Goal: Task Accomplishment & Management: Manage account settings

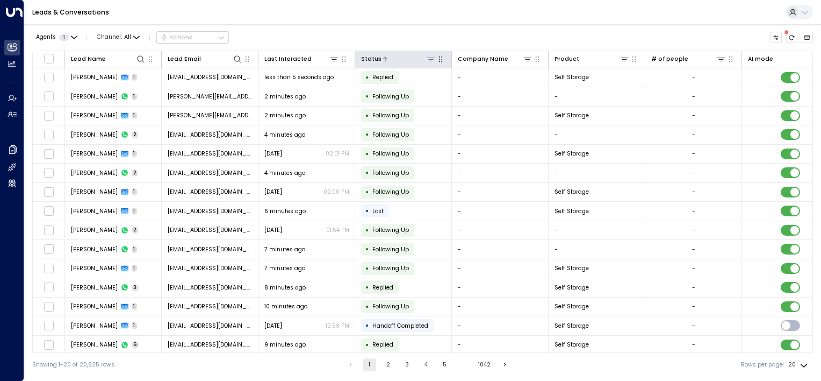
click at [434, 60] on icon at bounding box center [431, 59] width 9 height 9
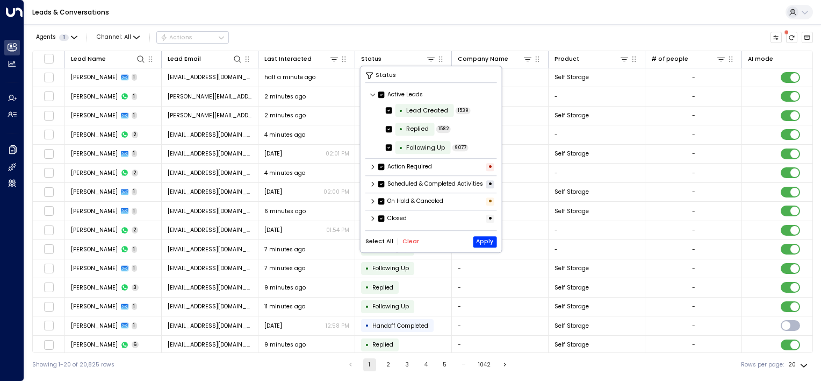
click at [370, 94] on icon at bounding box center [373, 94] width 6 height 6
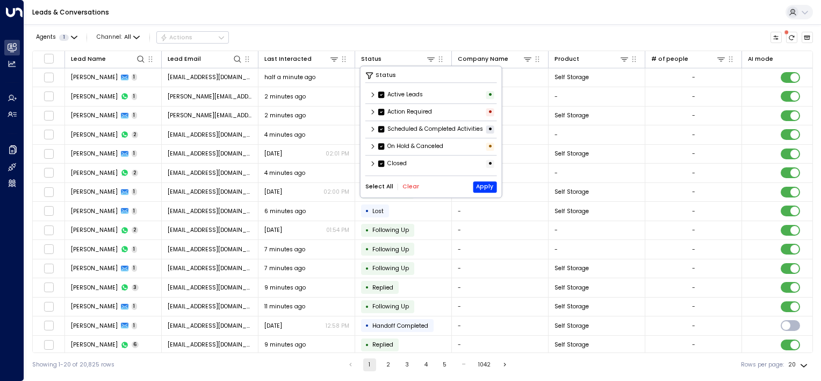
click at [372, 95] on icon at bounding box center [373, 94] width 6 height 6
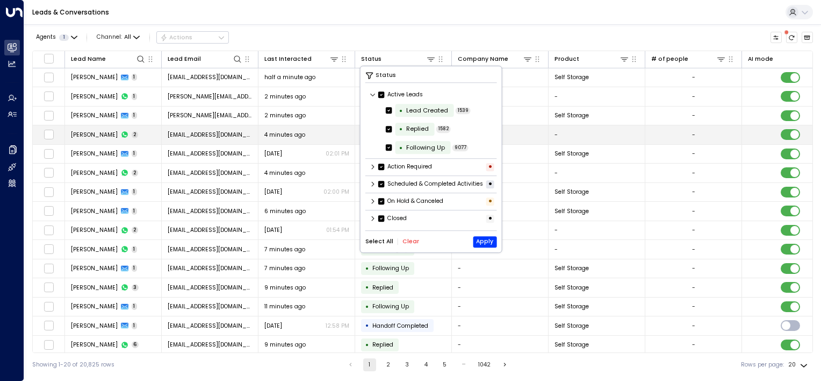
click at [521, 142] on td "-" at bounding box center [500, 134] width 97 height 19
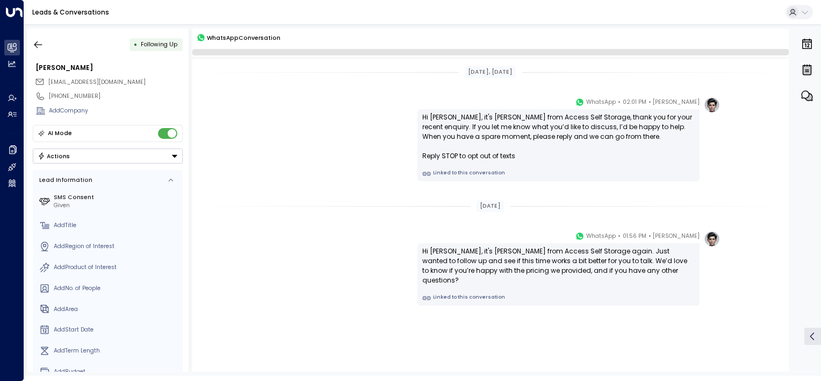
scroll to position [5, 0]
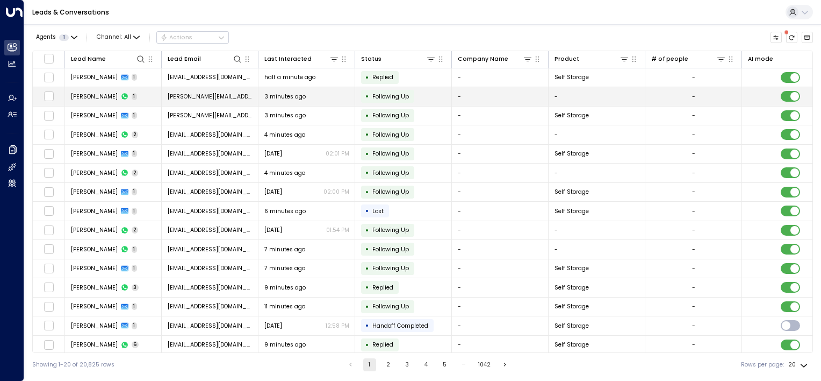
click at [121, 92] on icon at bounding box center [125, 96] width 8 height 8
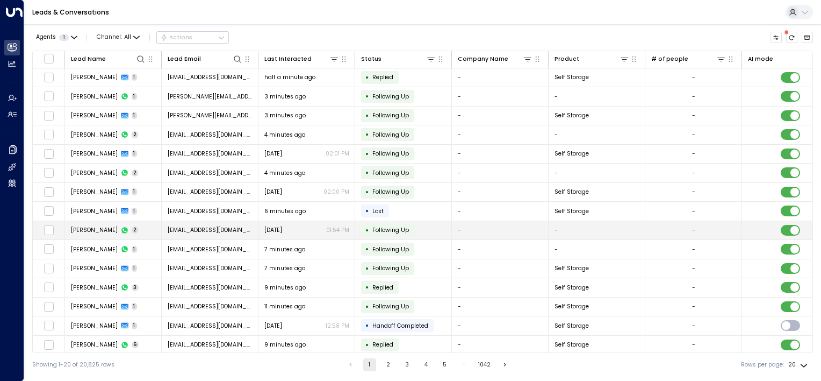
click at [340, 232] on p "01:54 PM" at bounding box center [337, 230] width 23 height 8
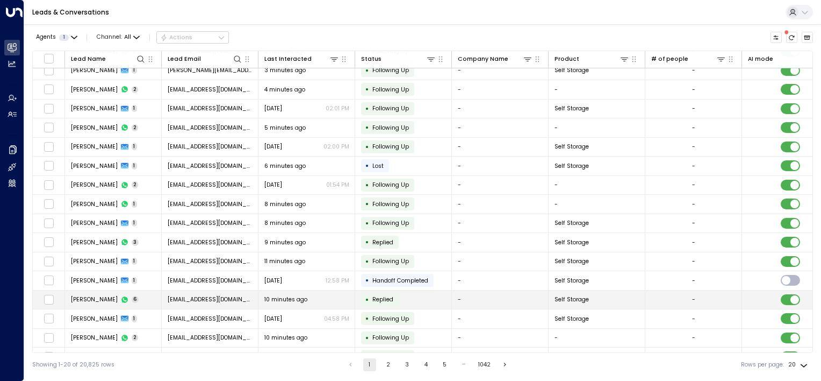
scroll to position [97, 0]
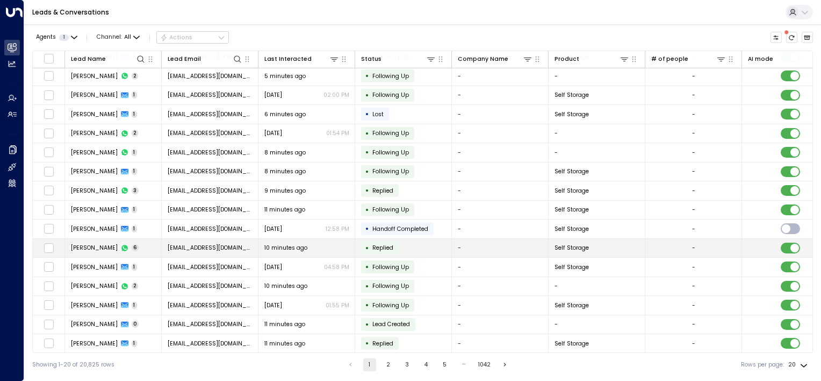
click at [305, 251] on td "10 minutes ago" at bounding box center [307, 248] width 97 height 19
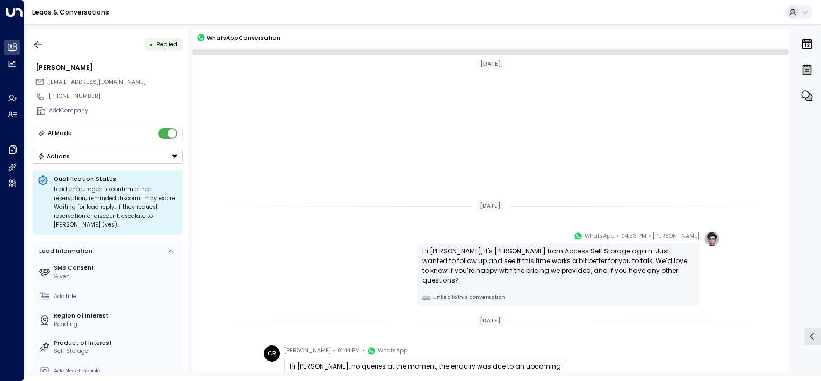
scroll to position [232, 0]
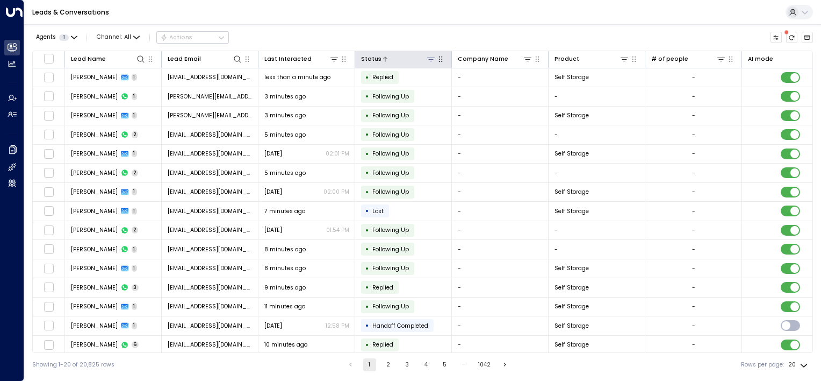
click at [422, 60] on div at bounding box center [409, 59] width 55 height 10
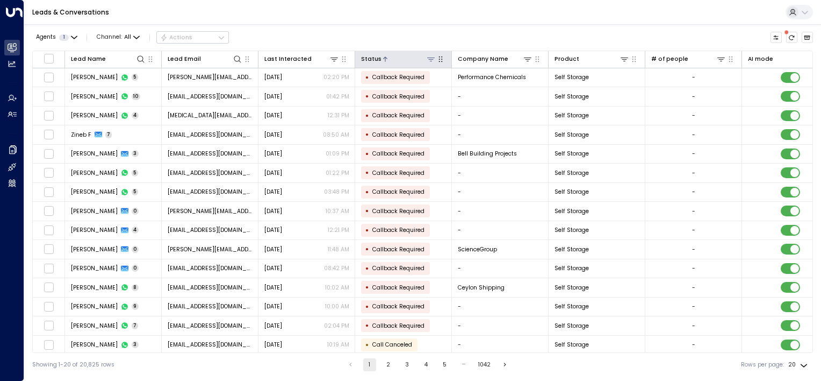
click at [432, 59] on icon at bounding box center [431, 60] width 8 height 4
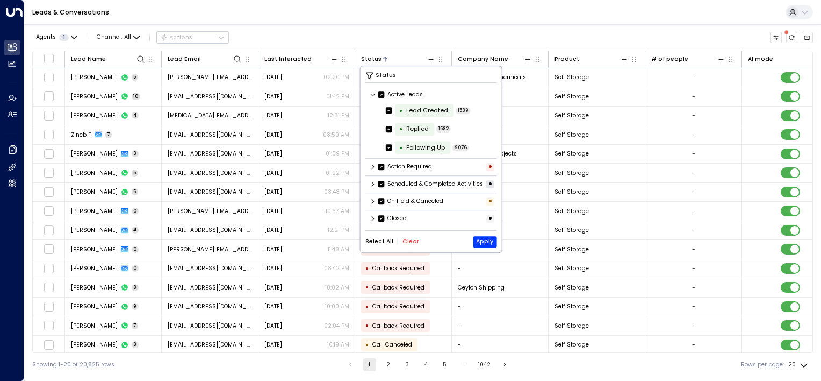
scroll to position [1, 0]
click at [373, 167] on icon at bounding box center [373, 166] width 3 height 5
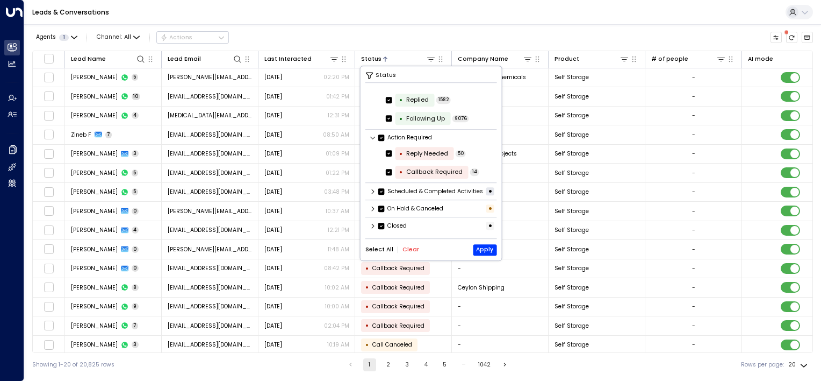
click at [373, 188] on icon at bounding box center [373, 191] width 6 height 6
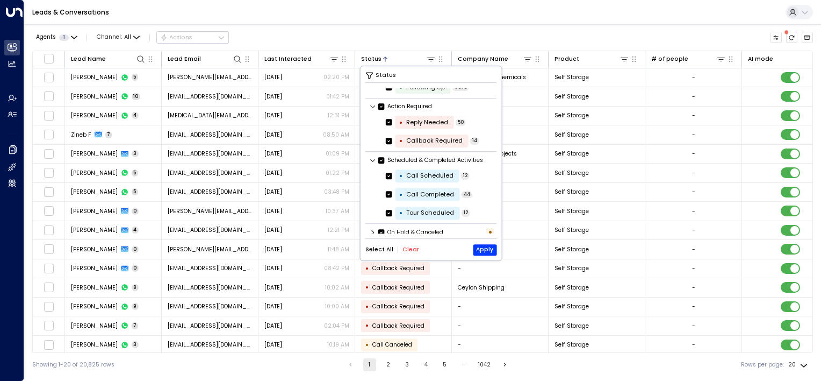
scroll to position [83, 0]
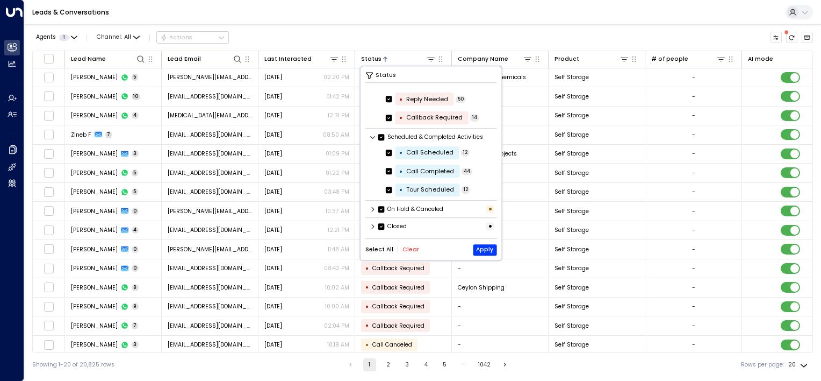
click at [372, 210] on icon at bounding box center [373, 209] width 3 height 5
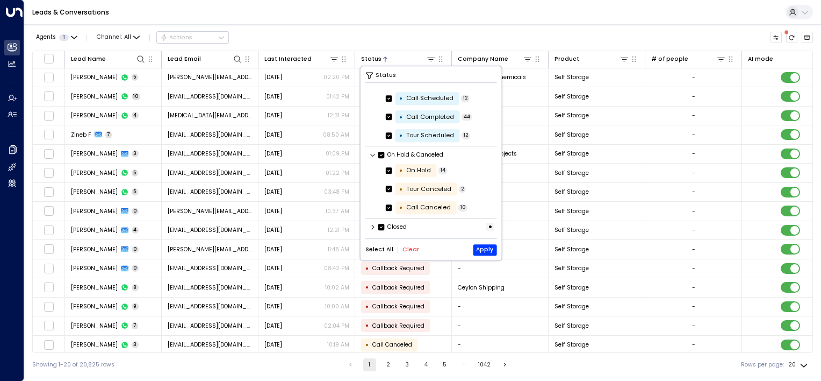
click at [383, 249] on button "Select All" at bounding box center [380, 249] width 28 height 6
click at [403, 248] on button "Clear" at bounding box center [411, 249] width 17 height 6
click at [388, 173] on icon at bounding box center [389, 171] width 6 height 10
click at [374, 228] on icon at bounding box center [373, 227] width 6 height 6
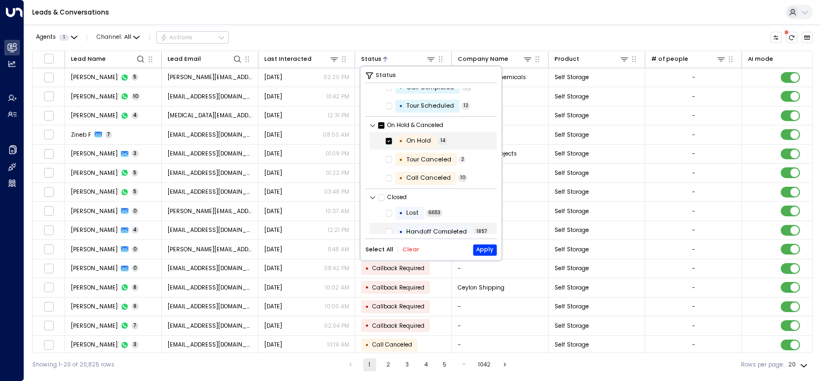
scroll to position [192, 0]
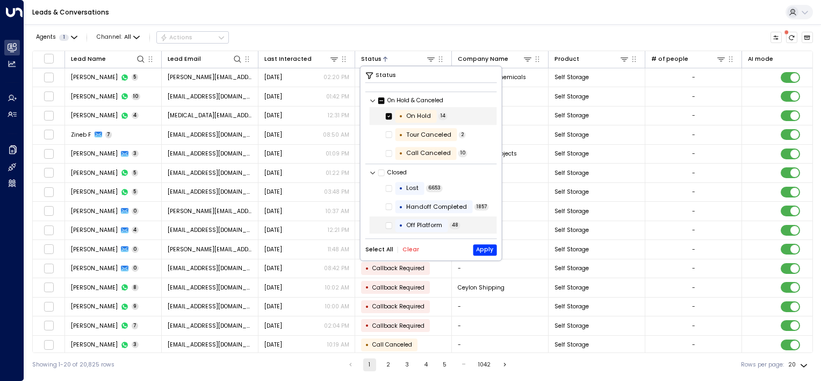
click at [391, 227] on icon at bounding box center [389, 225] width 6 height 10
click at [485, 251] on button "Apply" at bounding box center [485, 249] width 24 height 11
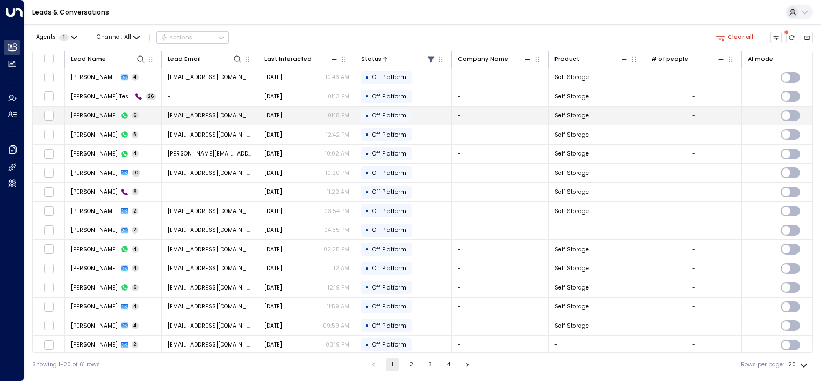
click at [388, 112] on span "Off Platform" at bounding box center [390, 115] width 34 height 8
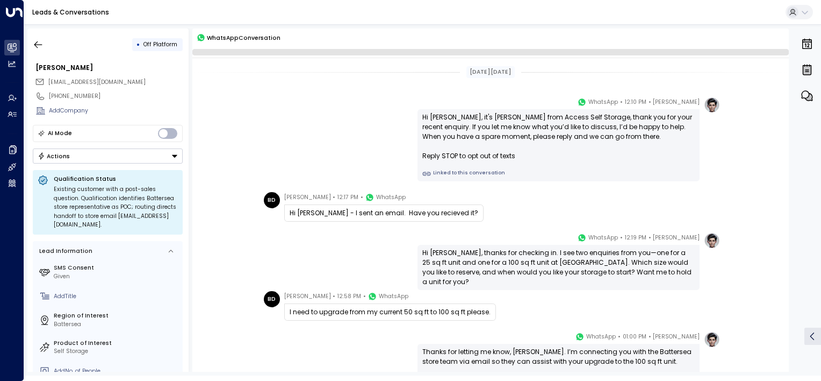
scroll to position [96, 0]
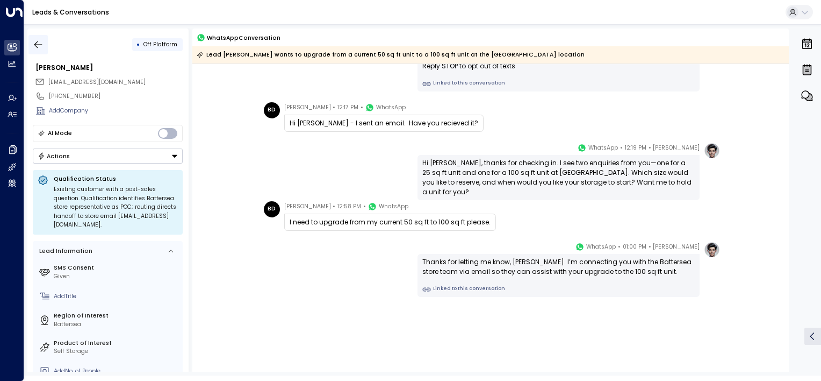
click at [39, 41] on icon "button" at bounding box center [38, 44] width 11 height 11
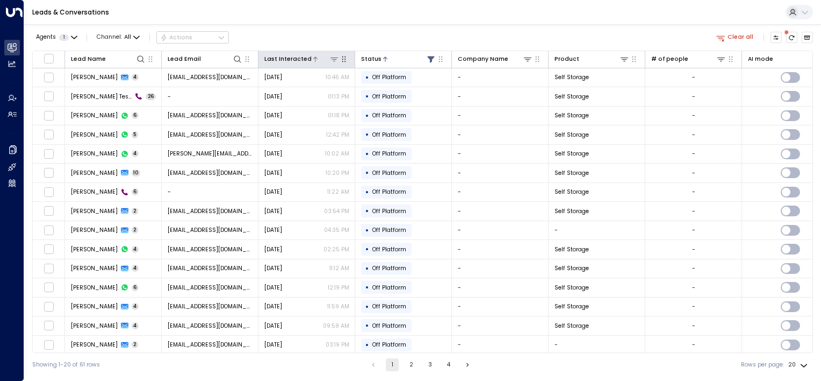
click at [301, 58] on div "Last Interacted" at bounding box center [287, 59] width 47 height 10
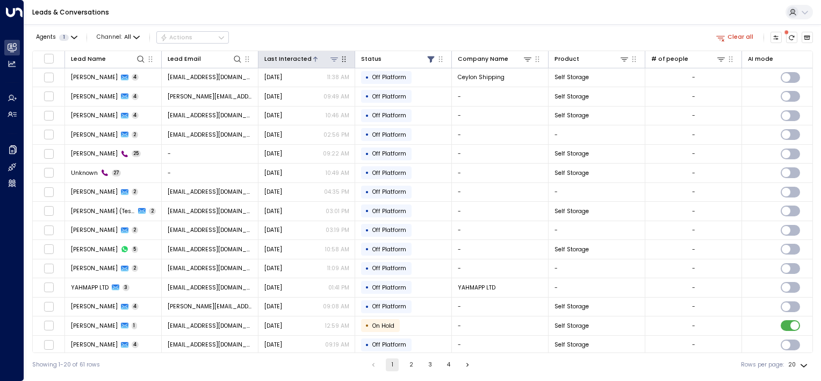
click at [286, 59] on div "Last Interacted" at bounding box center [287, 59] width 47 height 10
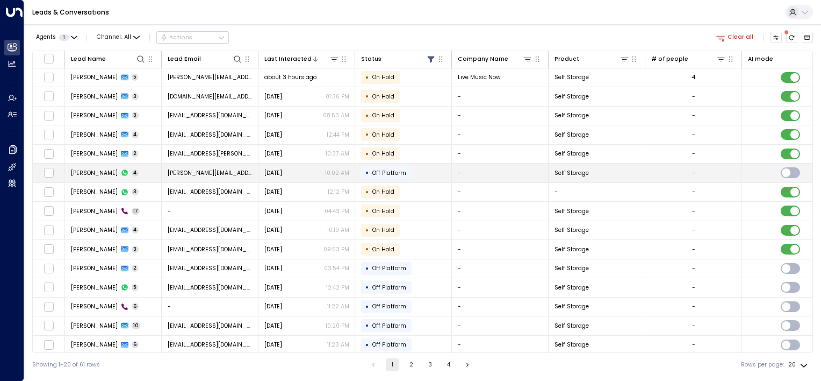
click at [282, 173] on span "[DATE]" at bounding box center [273, 173] width 18 height 8
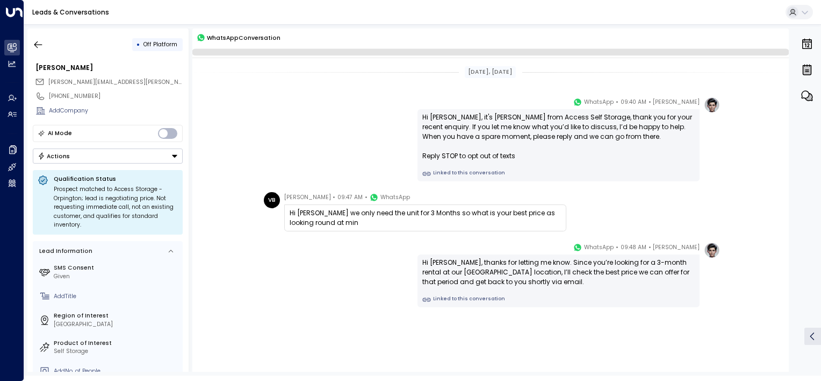
scroll to position [16, 0]
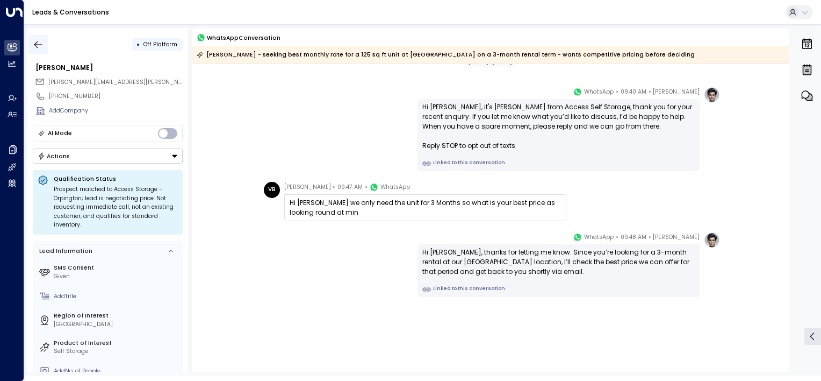
click at [37, 39] on icon "button" at bounding box center [38, 44] width 11 height 11
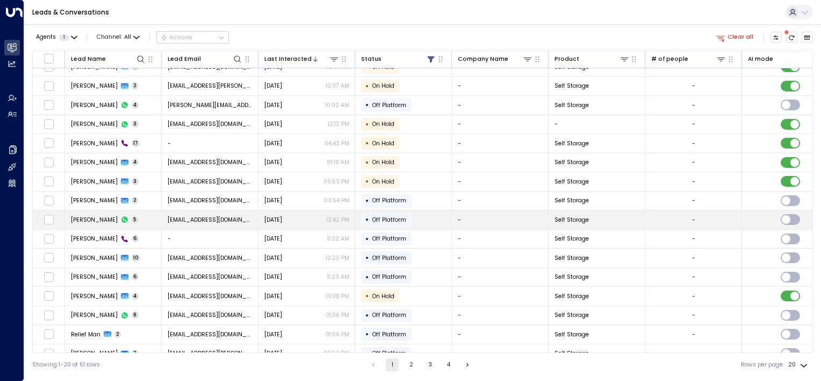
scroll to position [97, 0]
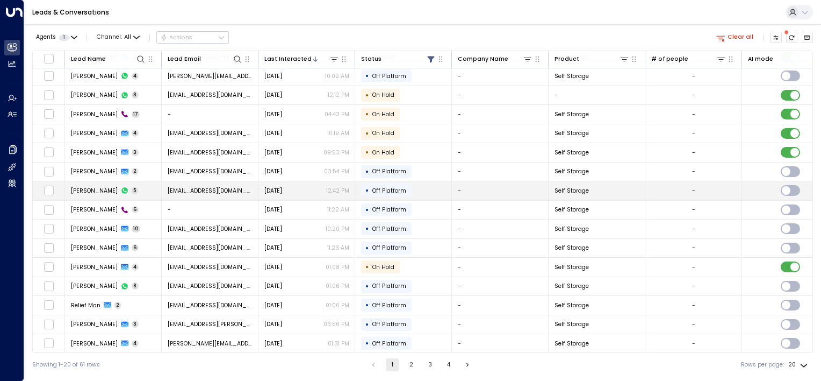
click at [292, 194] on td "[DATE] 12:42 PM" at bounding box center [307, 190] width 97 height 19
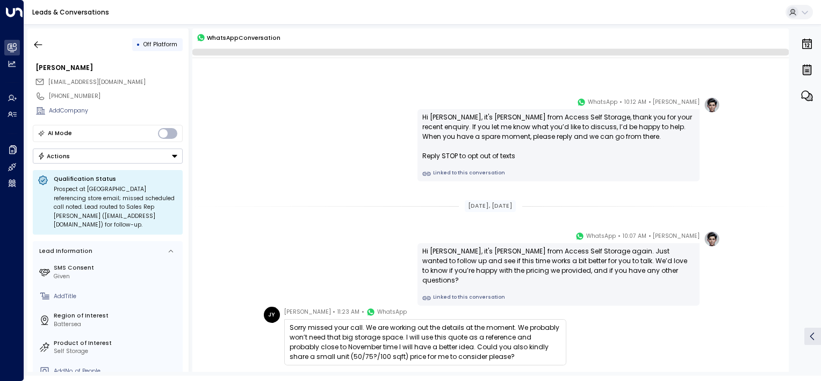
scroll to position [151, 0]
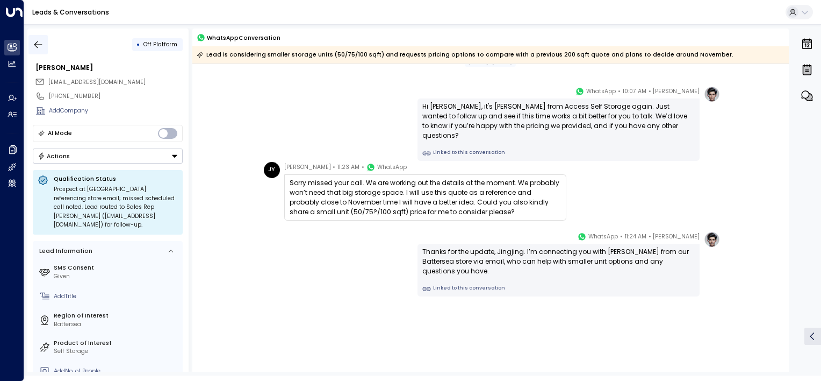
click at [39, 43] on icon "button" at bounding box center [38, 44] width 11 height 11
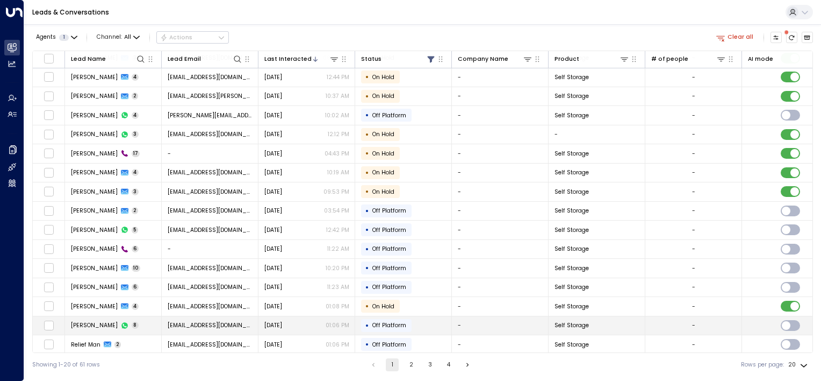
scroll to position [97, 0]
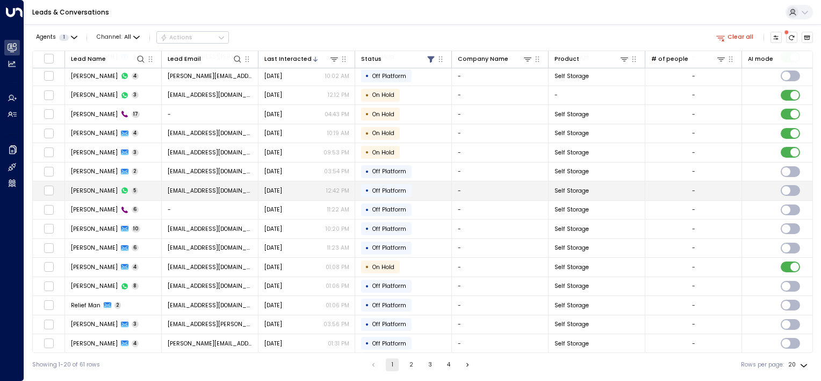
click at [278, 189] on span "[DATE]" at bounding box center [273, 191] width 18 height 8
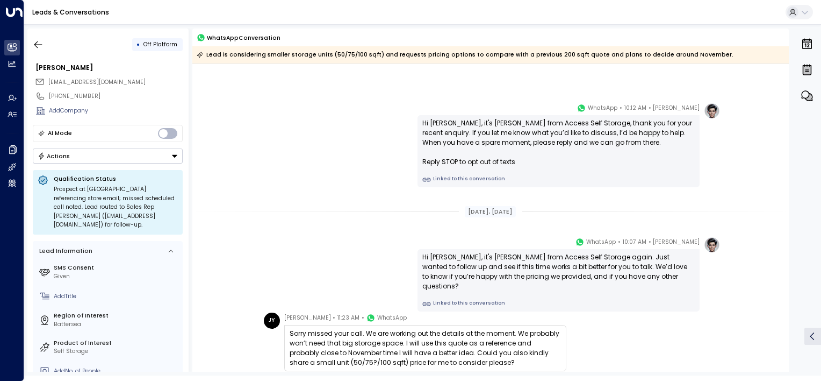
scroll to position [156, 0]
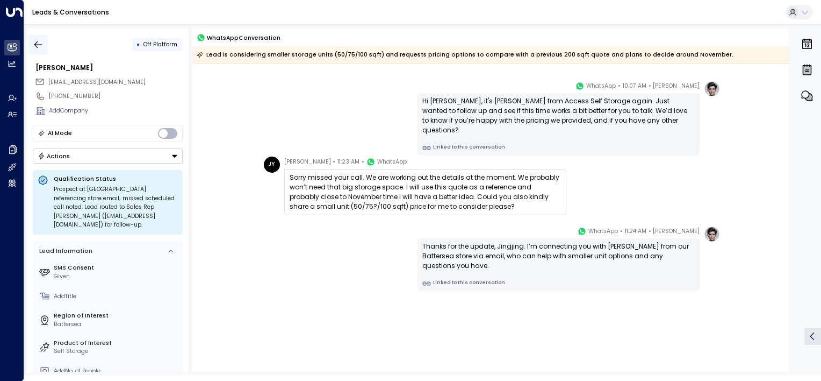
click at [41, 44] on icon "button" at bounding box center [38, 44] width 8 height 7
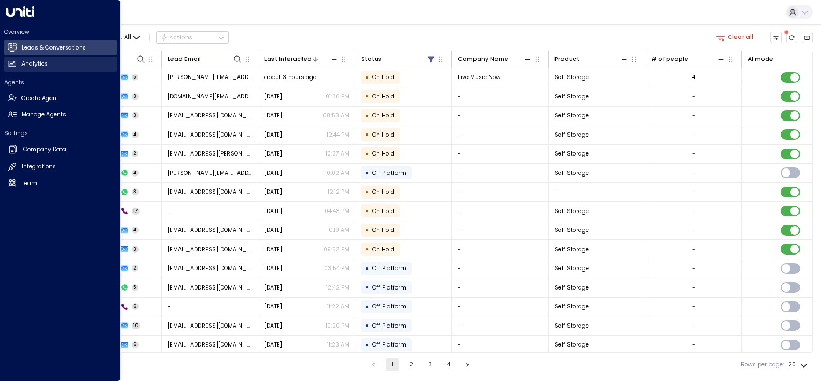
click at [31, 67] on h2 "Analytics" at bounding box center [35, 64] width 26 height 9
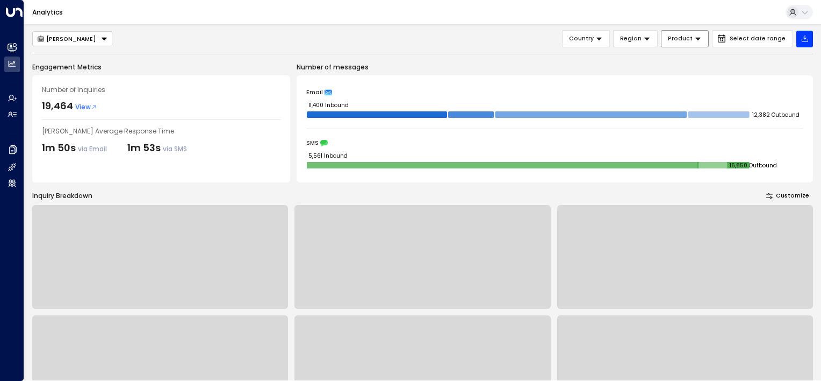
click at [701, 39] on icon at bounding box center [698, 39] width 5 height 3
click at [710, 15] on div "Analytics" at bounding box center [422, 12] width 797 height 25
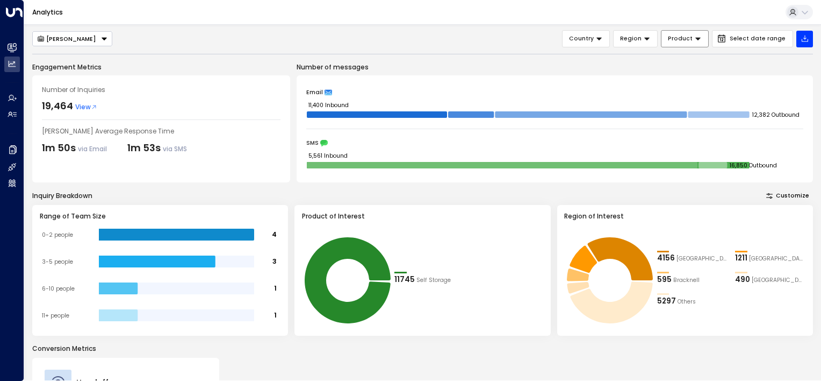
click at [70, 40] on div "[PERSON_NAME]" at bounding box center [67, 39] width 60 height 8
click at [241, 36] on div "[PERSON_NAME] [PERSON_NAME] Country Region Product Select date range" at bounding box center [422, 38] width 781 height 17
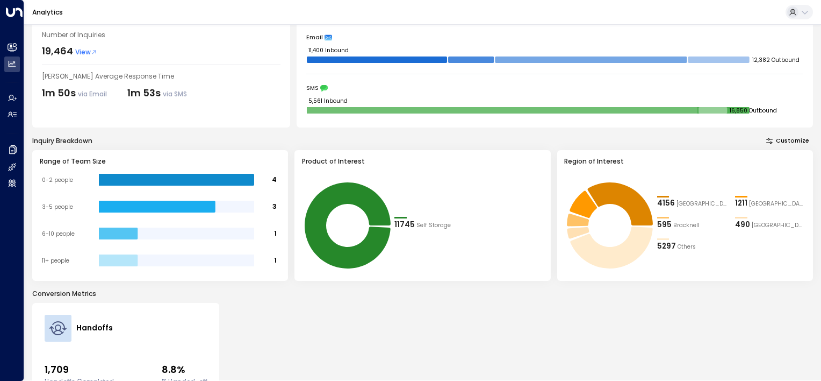
scroll to position [1, 0]
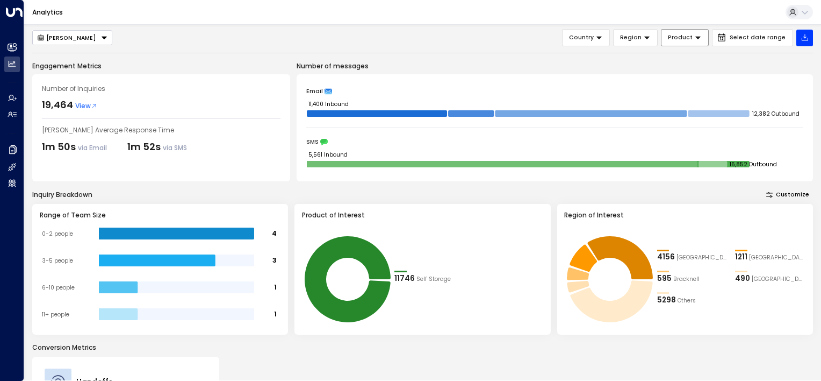
click at [85, 104] on span "View" at bounding box center [86, 106] width 22 height 10
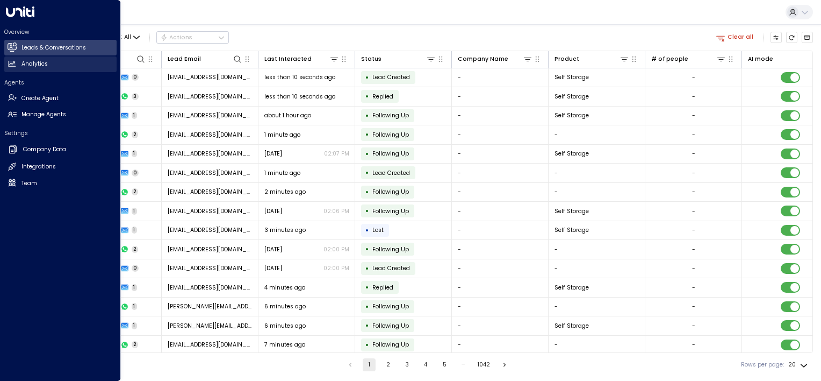
click at [9, 67] on icon at bounding box center [12, 63] width 9 height 9
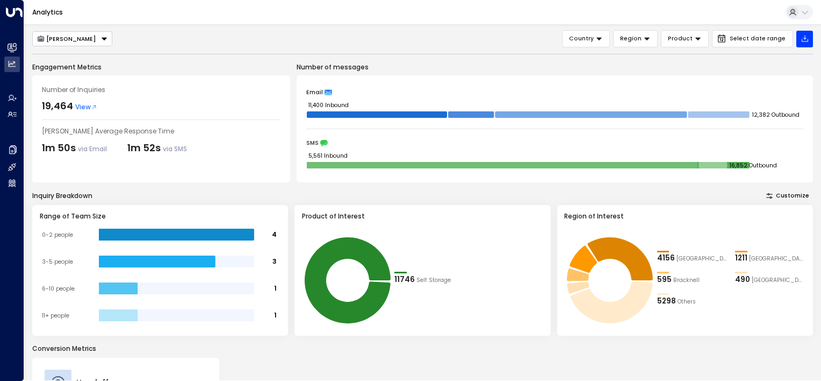
click at [773, 196] on icon "button" at bounding box center [770, 195] width 6 height 5
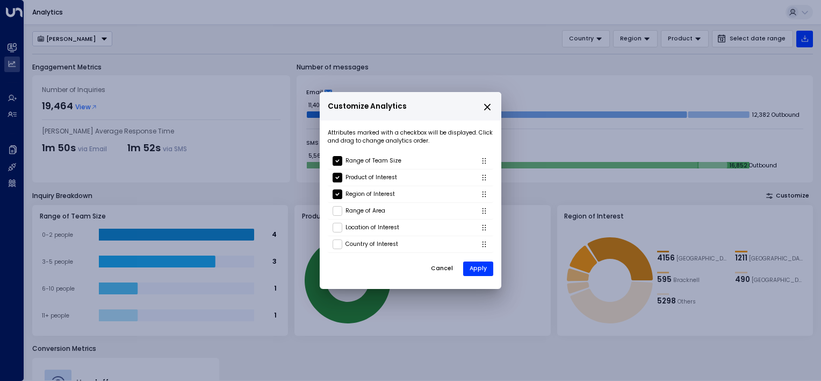
click at [447, 267] on button "Cancel" at bounding box center [442, 269] width 36 height 16
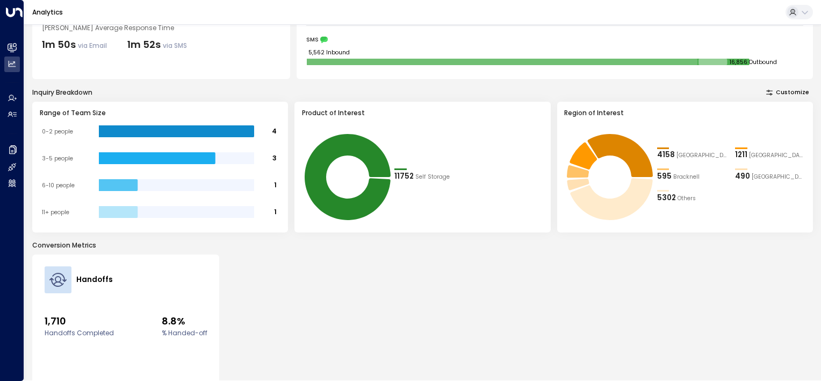
scroll to position [162, 0]
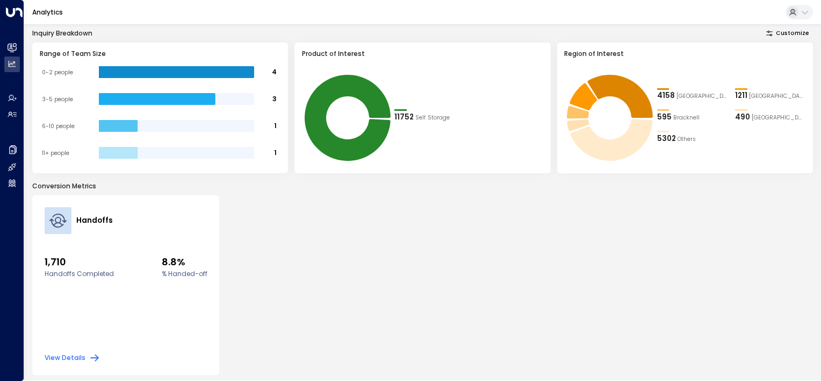
click at [69, 352] on button "View Details" at bounding box center [73, 357] width 56 height 11
